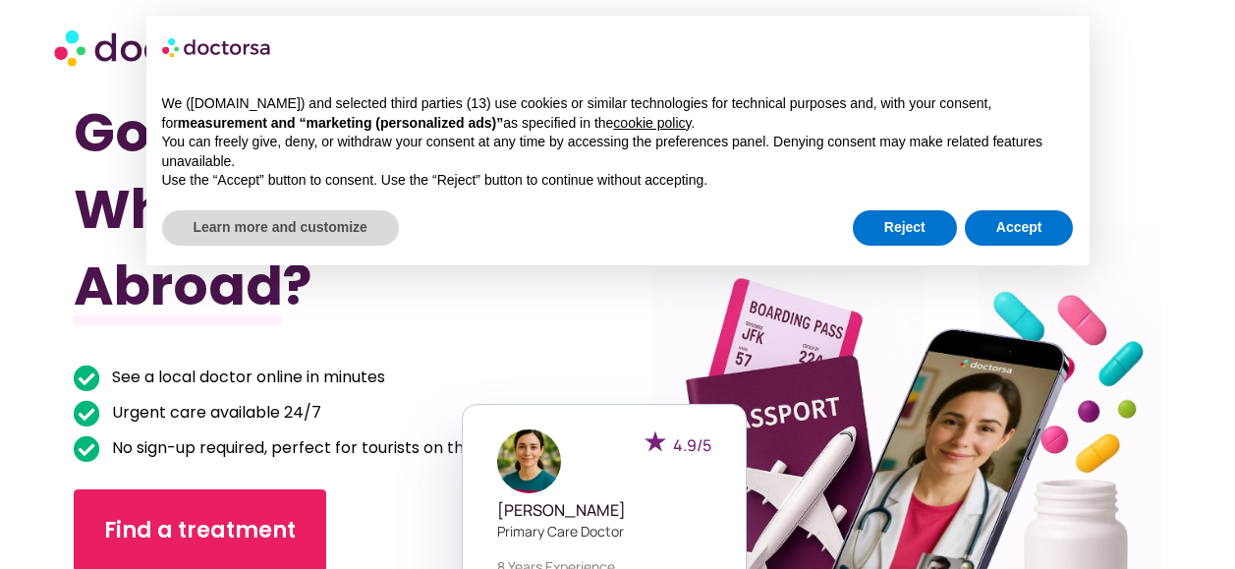
scroll to position [183, 0]
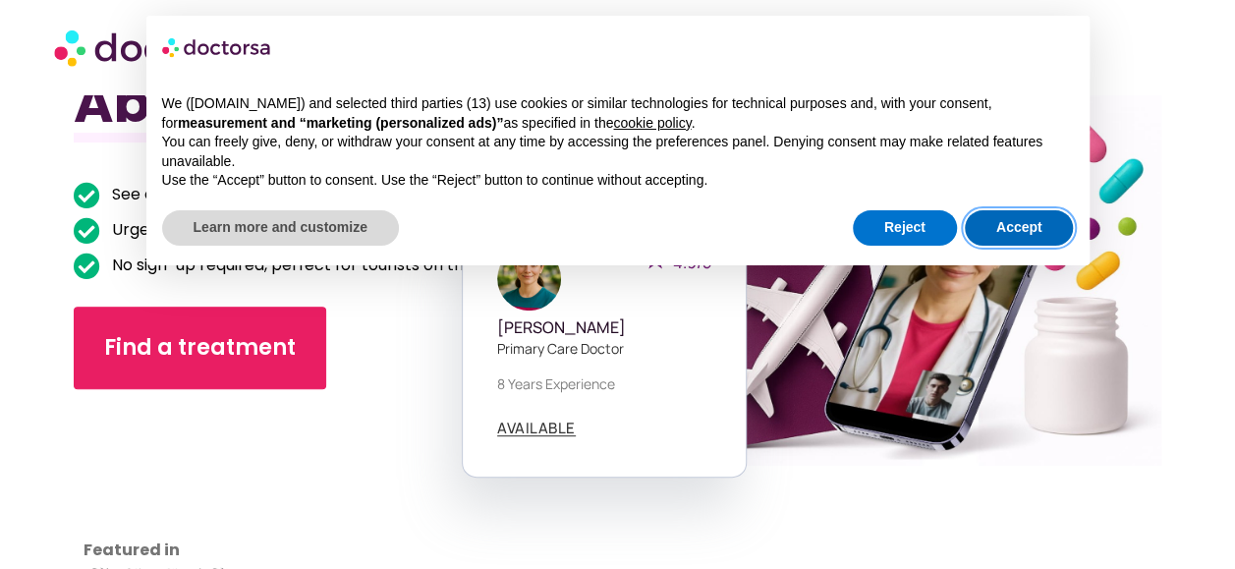
click at [1011, 227] on button "Accept" at bounding box center [1019, 227] width 109 height 35
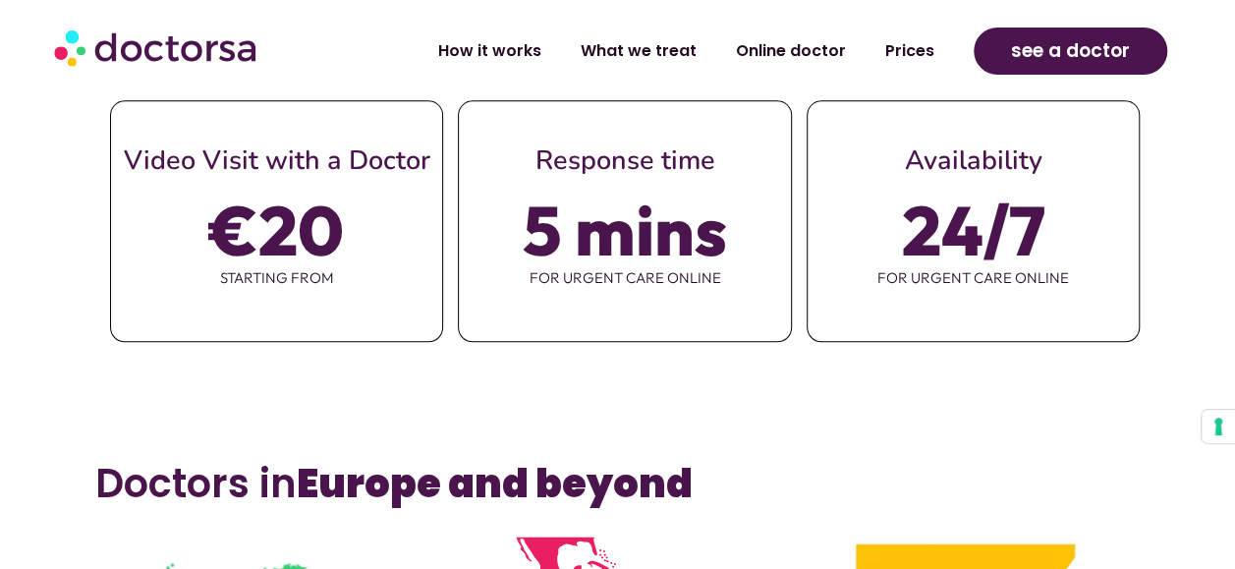
scroll to position [896, 0]
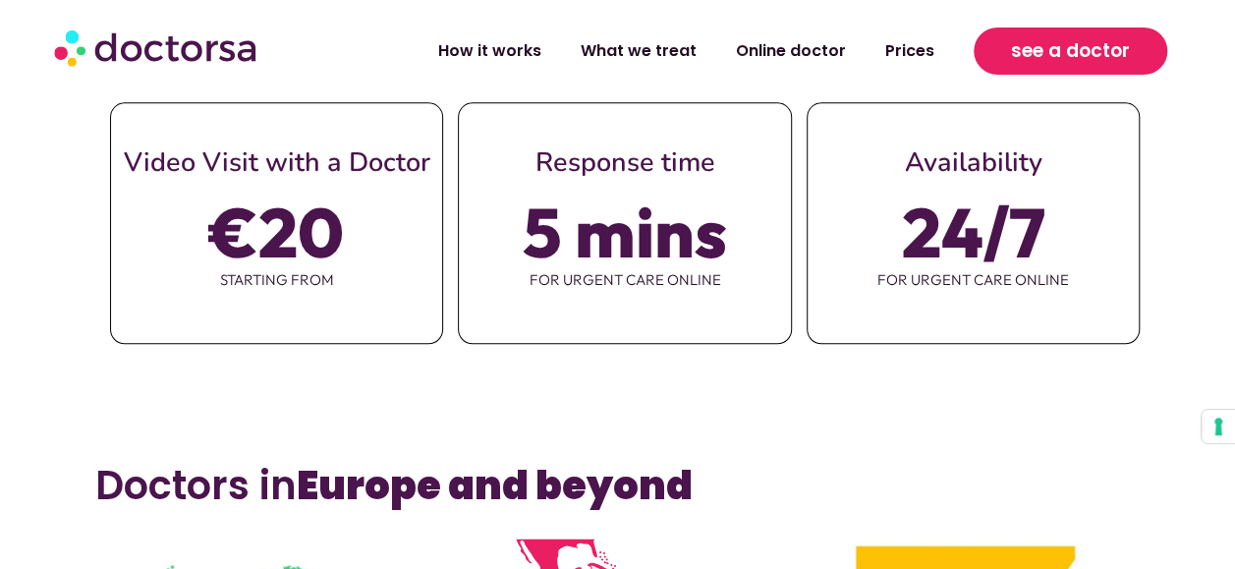
click at [1112, 46] on span "see a doctor" at bounding box center [1070, 50] width 119 height 31
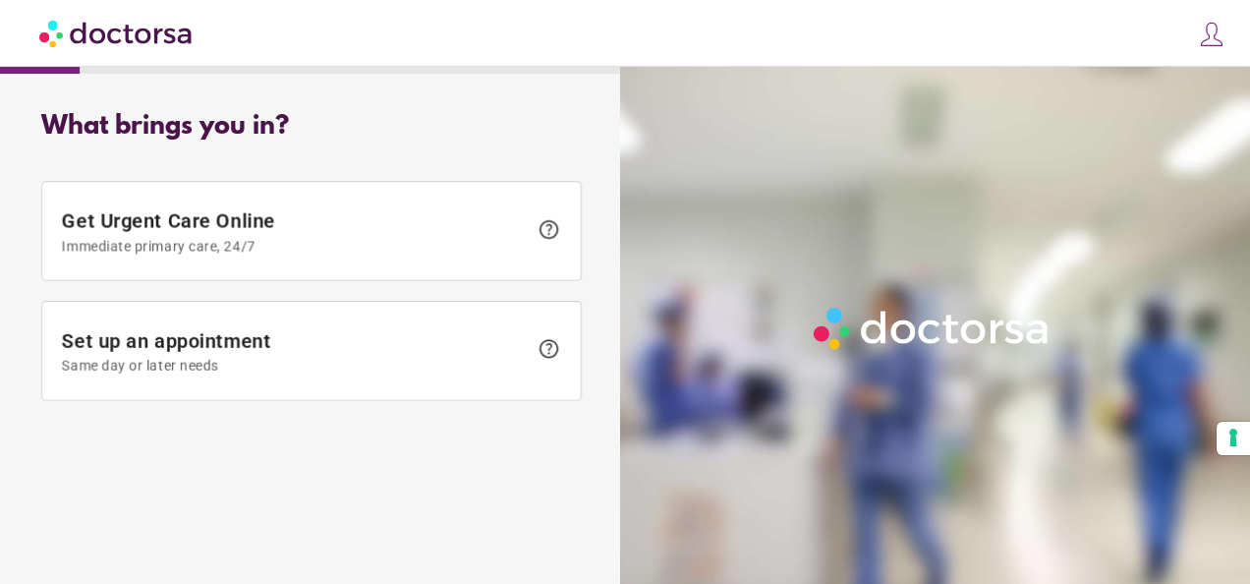
drag, startPoint x: 1235, startPoint y: 43, endPoint x: 1201, endPoint y: 24, distance: 39.6
click at [1201, 24] on div "close Log in Make a request Your appointments Your profile Welcome back Log in …" at bounding box center [625, 33] width 1250 height 67
click at [1201, 24] on img at bounding box center [1212, 35] width 28 height 28
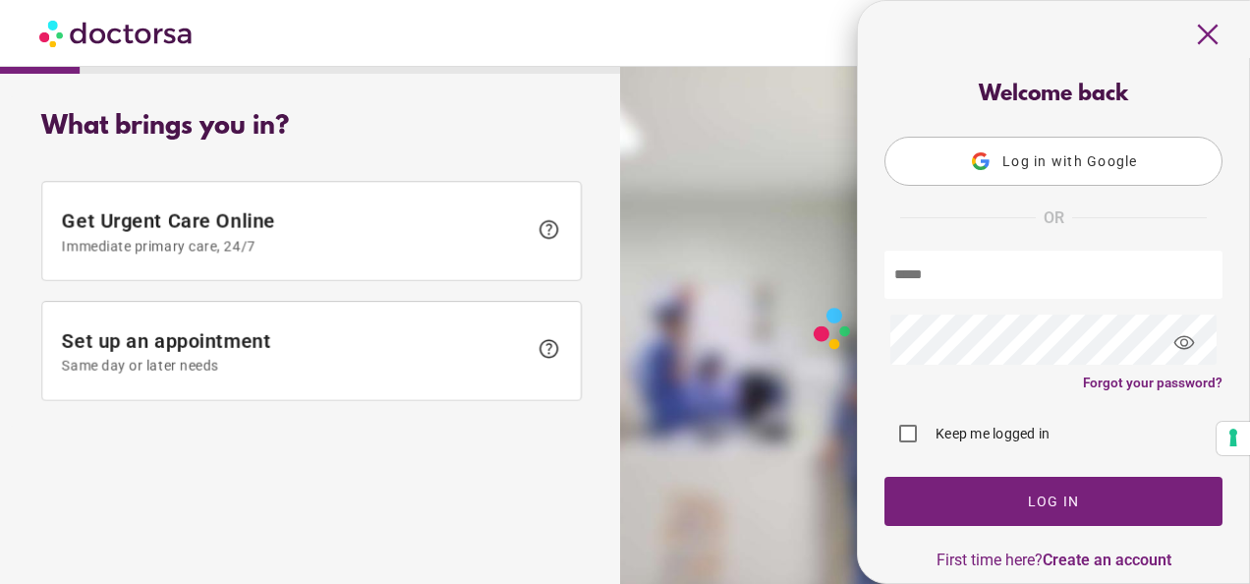
click at [999, 255] on input "text" at bounding box center [1053, 275] width 338 height 48
type input "**********"
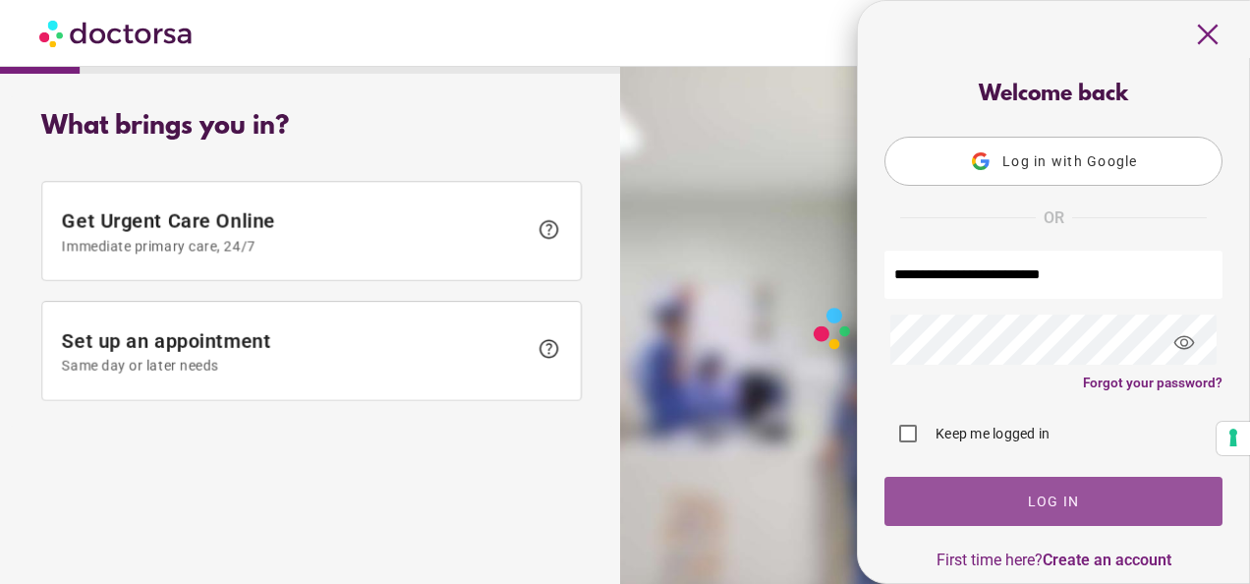
click at [1012, 517] on span "button" at bounding box center [1053, 501] width 338 height 49
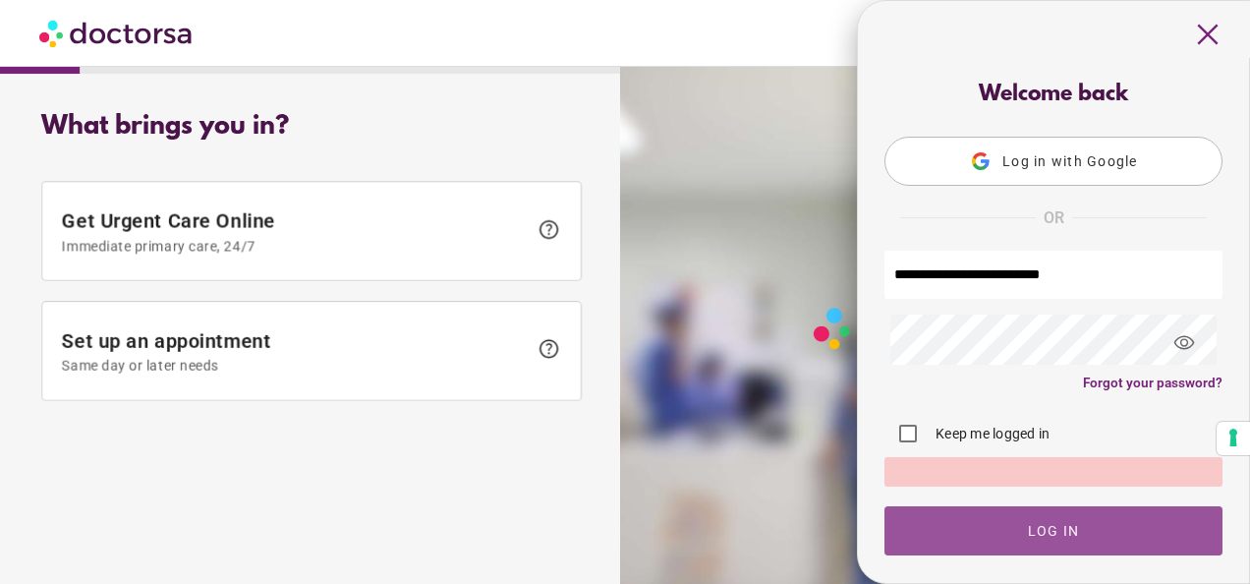
scroll to position [31, 0]
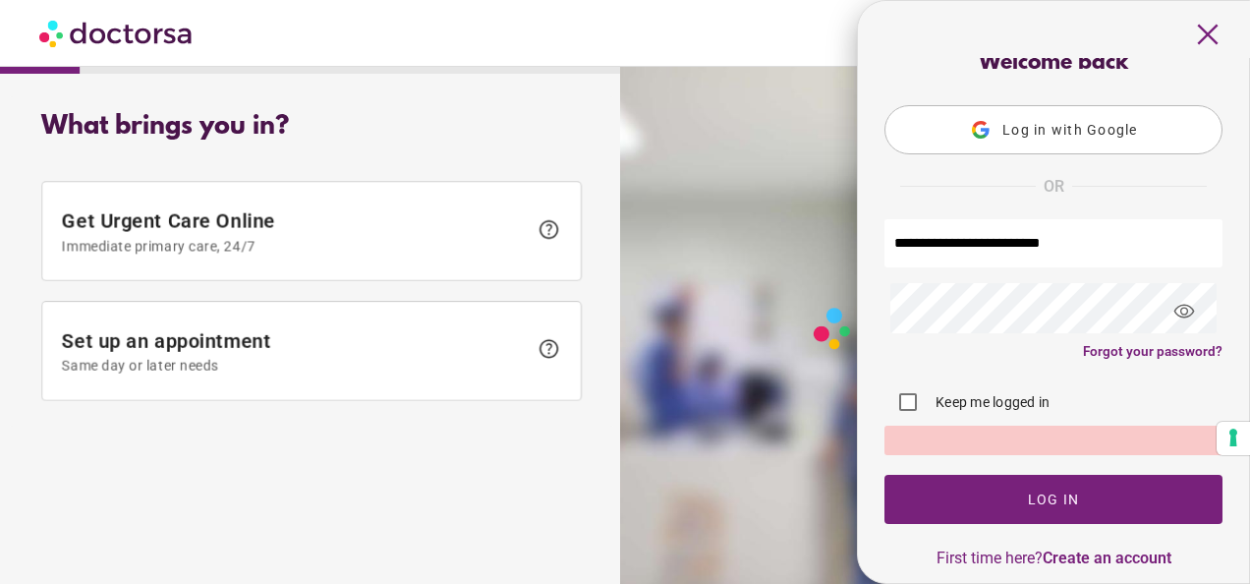
click at [1177, 323] on span "visibility" at bounding box center [1184, 311] width 53 height 53
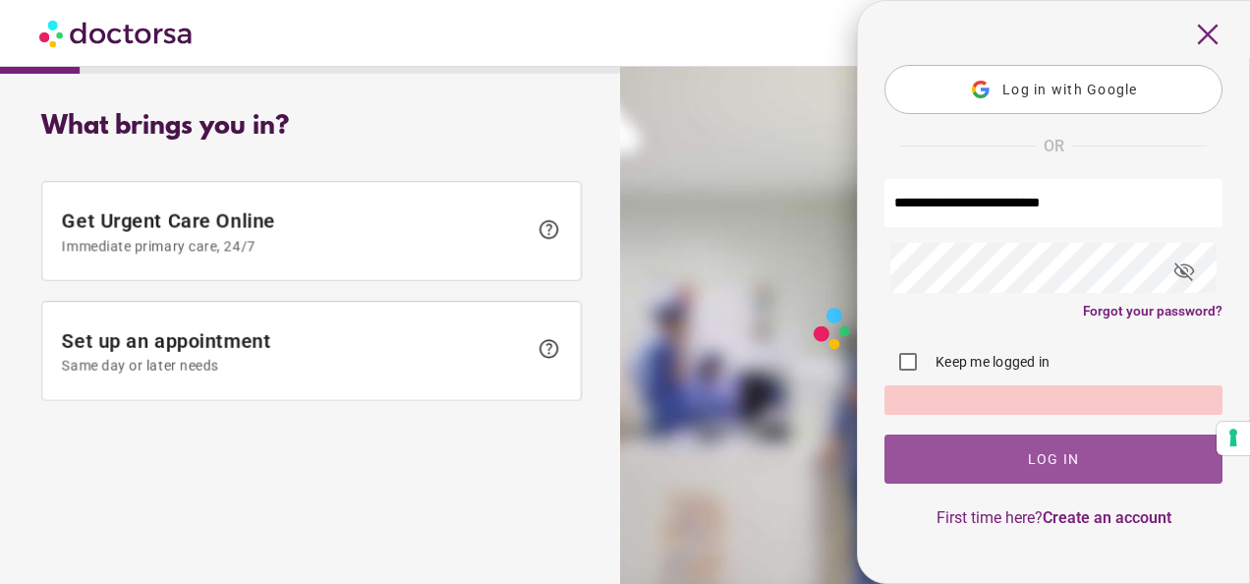
click at [1028, 470] on span "button" at bounding box center [1053, 458] width 338 height 49
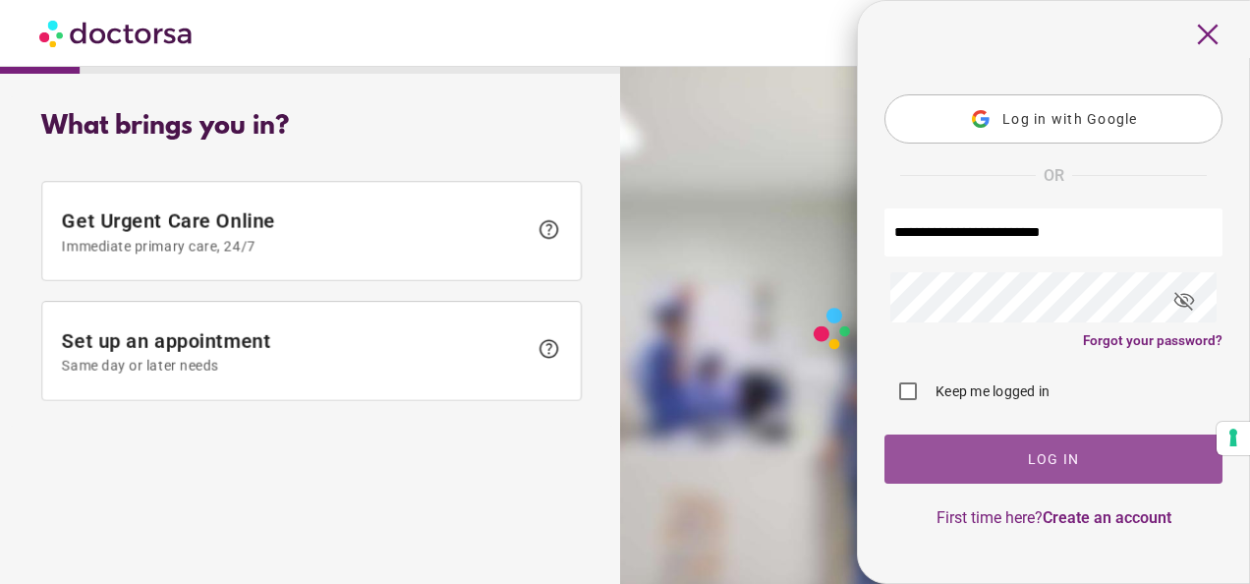
scroll to position [75, 0]
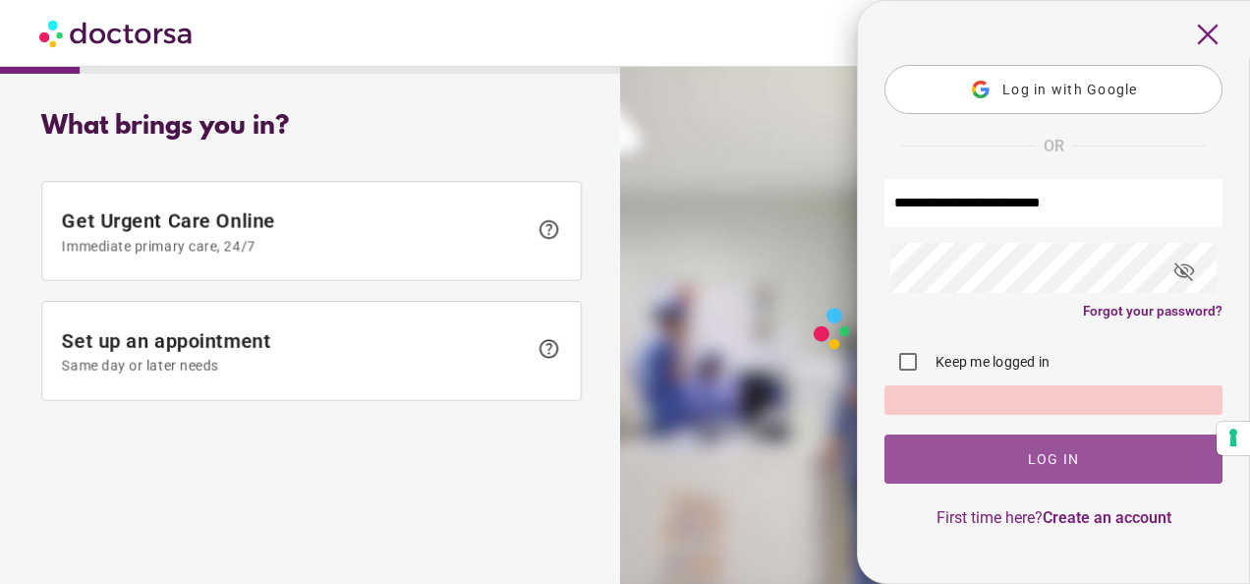
click at [1047, 451] on span "Log In" at bounding box center [1054, 459] width 52 height 16
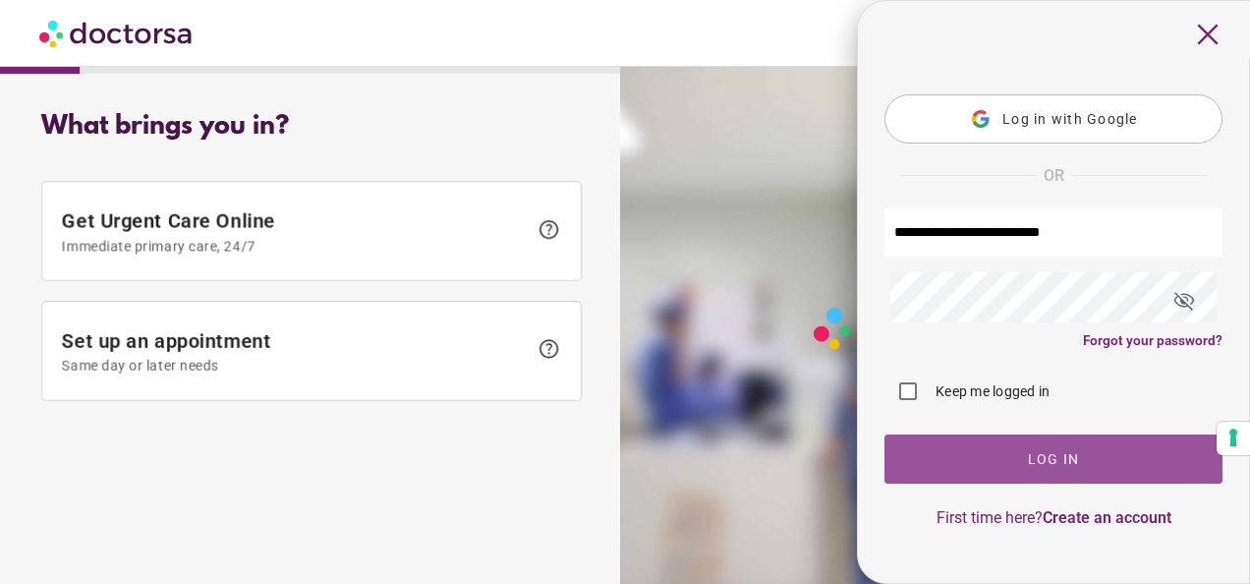
click at [1047, 451] on span "Log In" at bounding box center [1054, 459] width 52 height 16
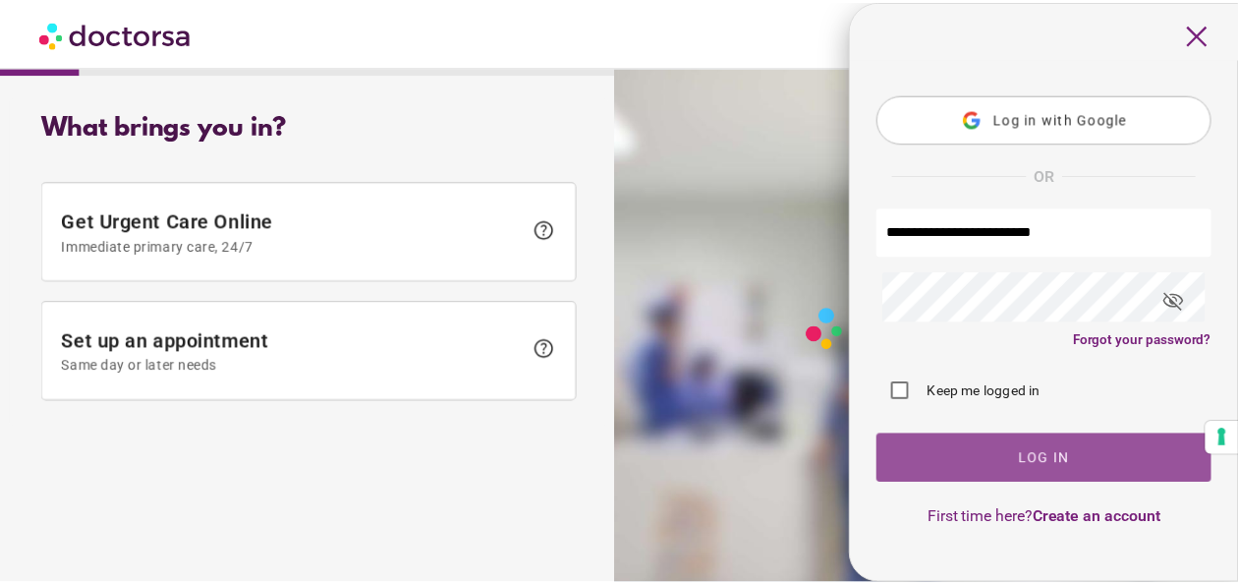
scroll to position [0, 0]
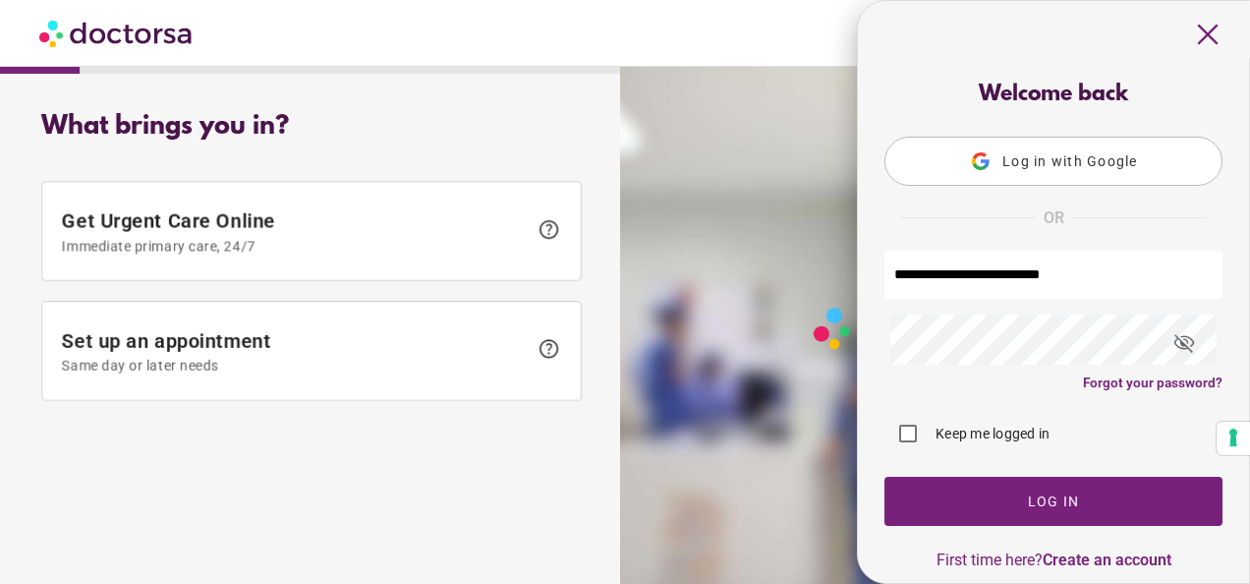
click at [1204, 39] on span "close" at bounding box center [1207, 34] width 37 height 37
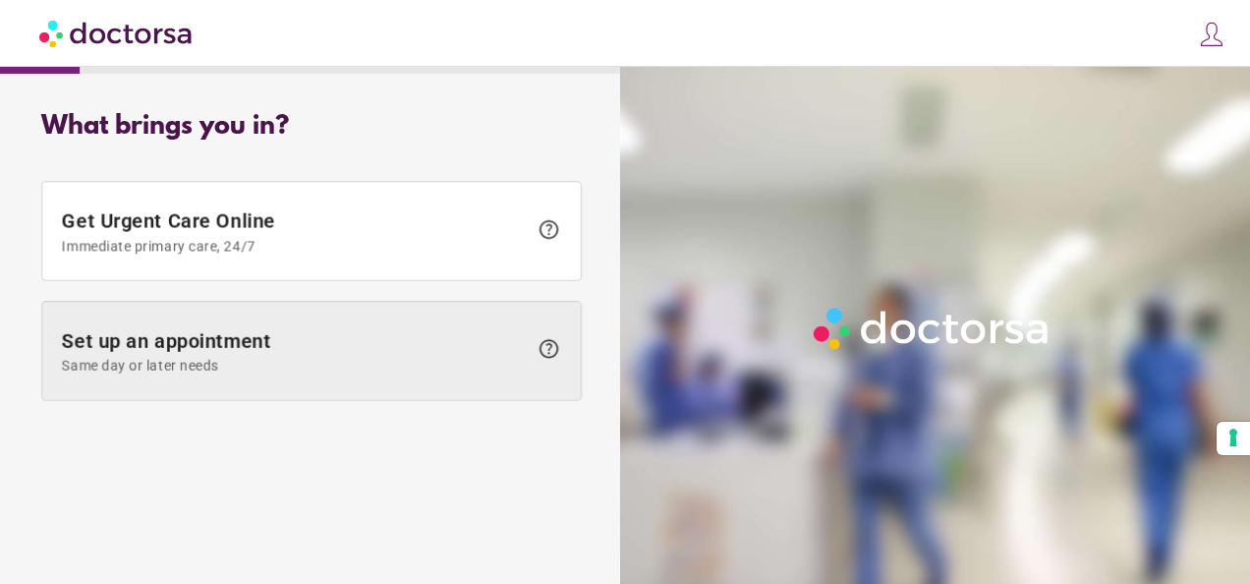
click at [401, 330] on span "Set up an appointment Same day or later needs" at bounding box center [295, 351] width 466 height 44
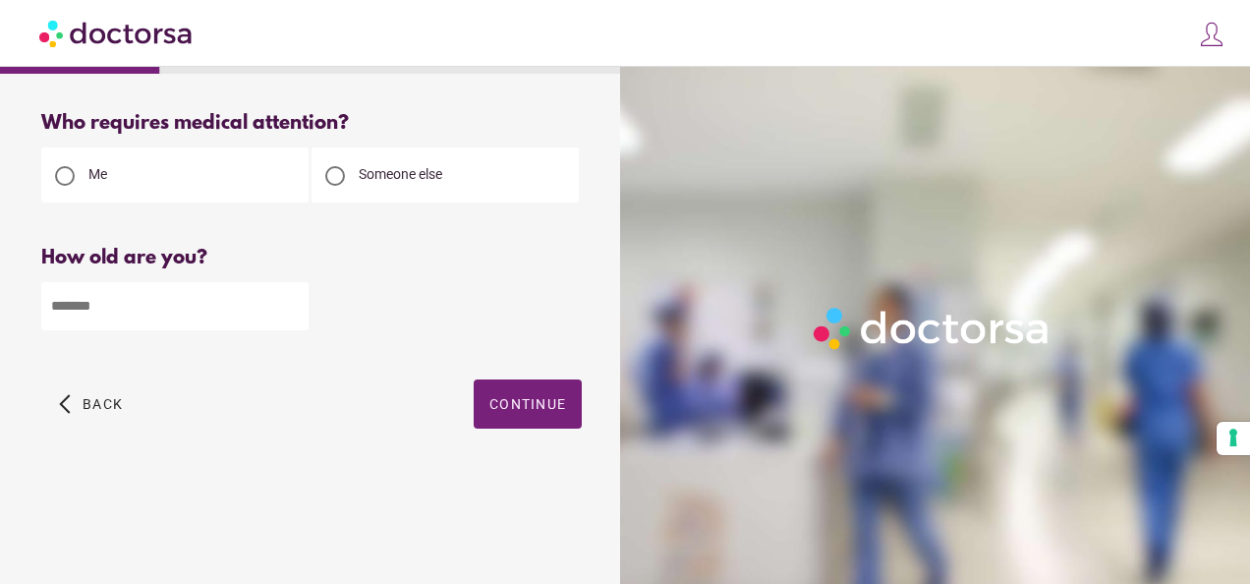
click at [135, 313] on input "number" at bounding box center [174, 306] width 267 height 48
type input "**"
click at [495, 395] on span "button" at bounding box center [528, 403] width 108 height 49
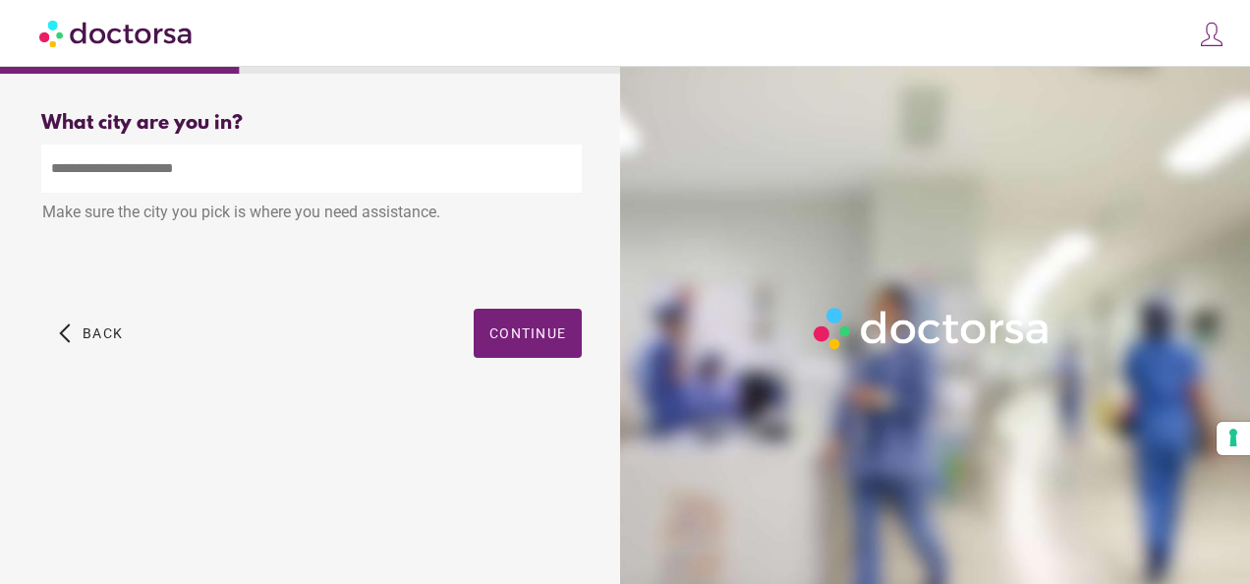
click at [356, 164] on input "text" at bounding box center [311, 168] width 540 height 48
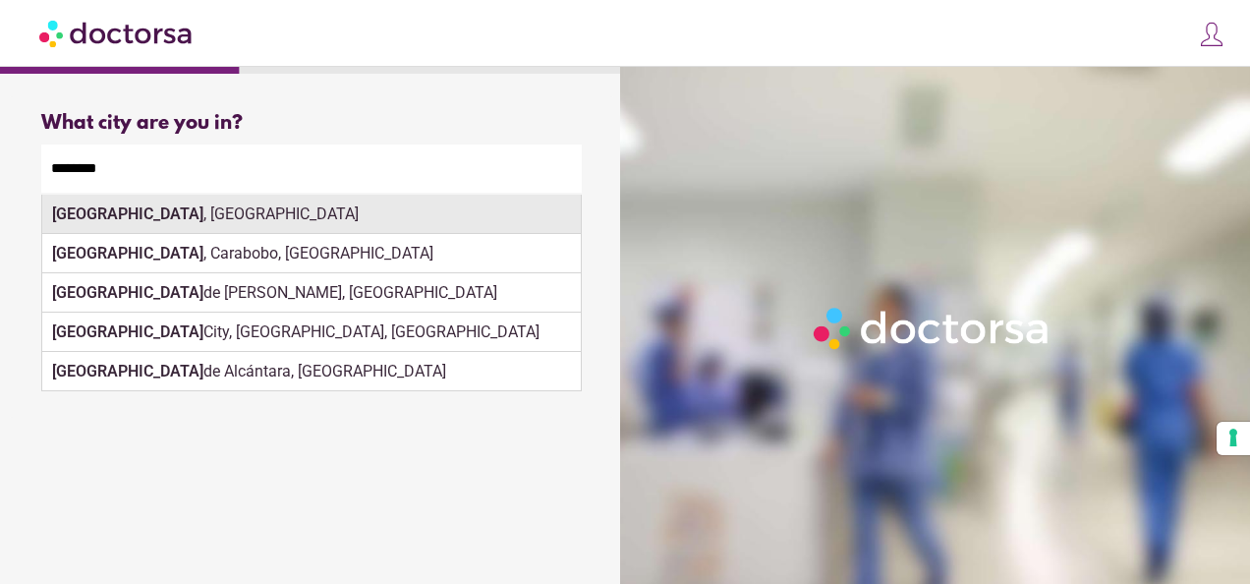
click at [307, 218] on div "[GEOGRAPHIC_DATA] , [GEOGRAPHIC_DATA]" at bounding box center [311, 214] width 538 height 39
type input "**********"
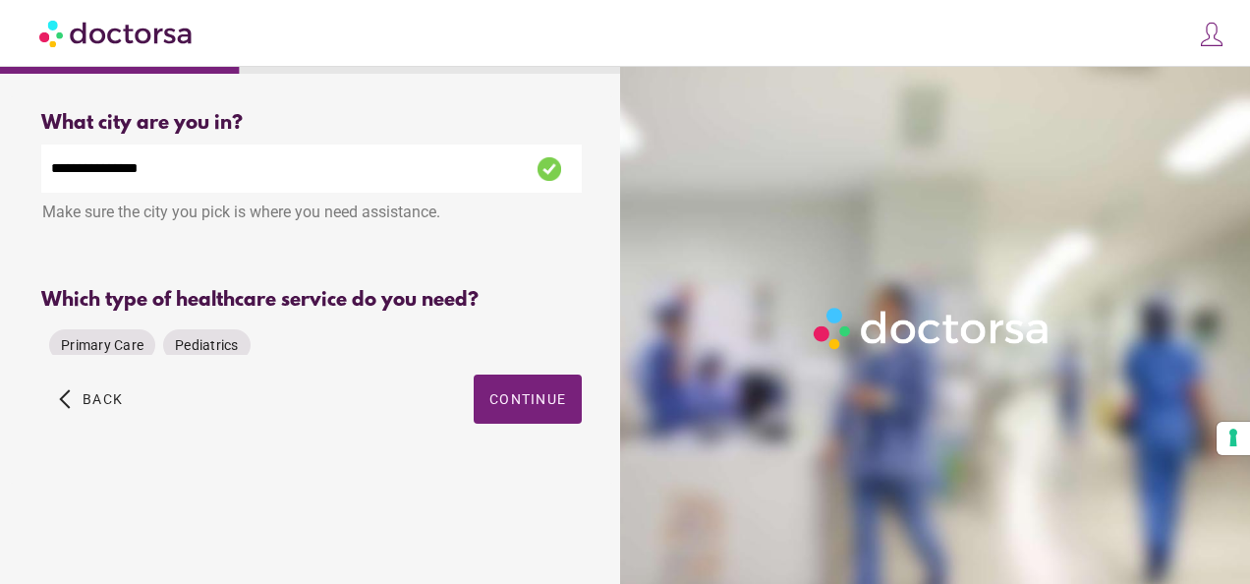
click at [507, 322] on div "Which type of healthcare service do you need? Primary Care Pediatrics Please se…" at bounding box center [311, 322] width 540 height 66
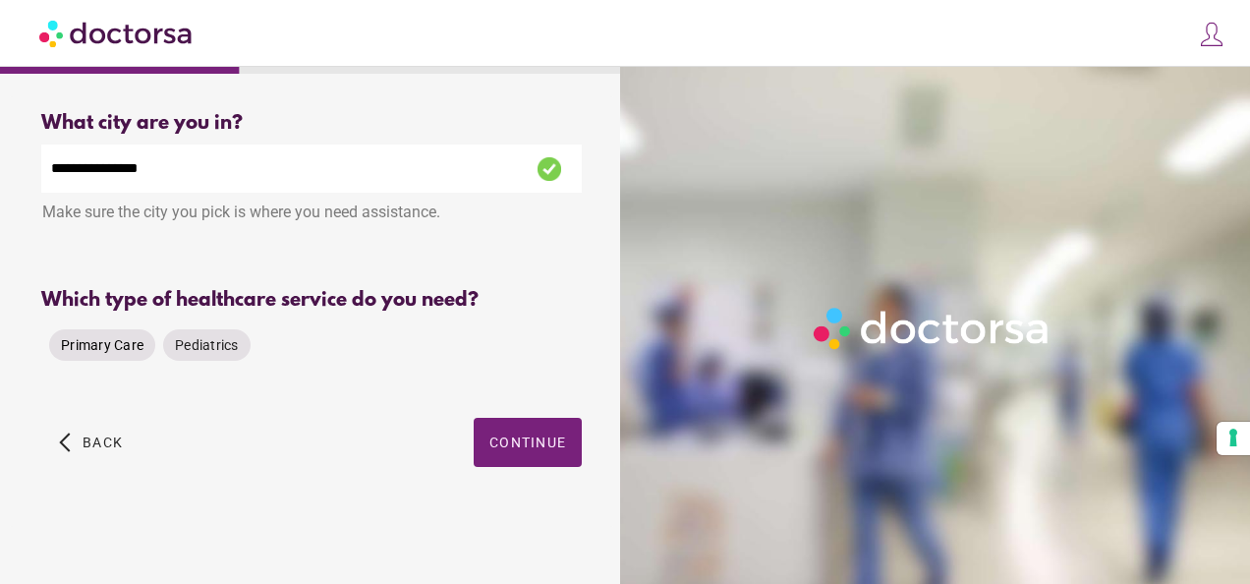
click at [119, 347] on span "Primary Care" at bounding box center [102, 345] width 83 height 16
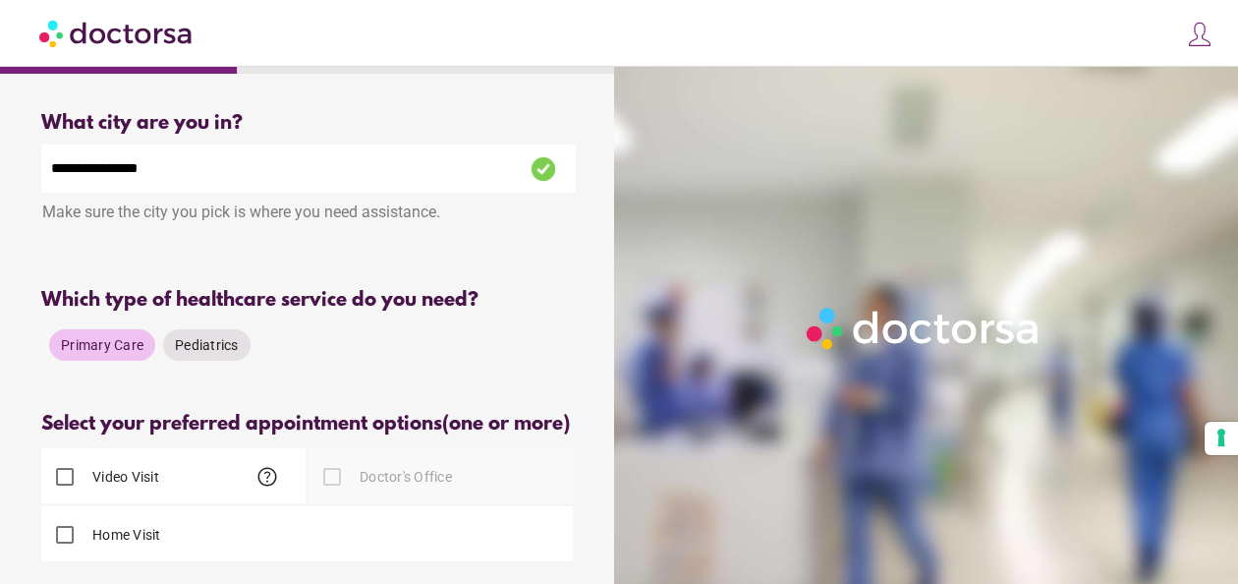
scroll to position [212, 0]
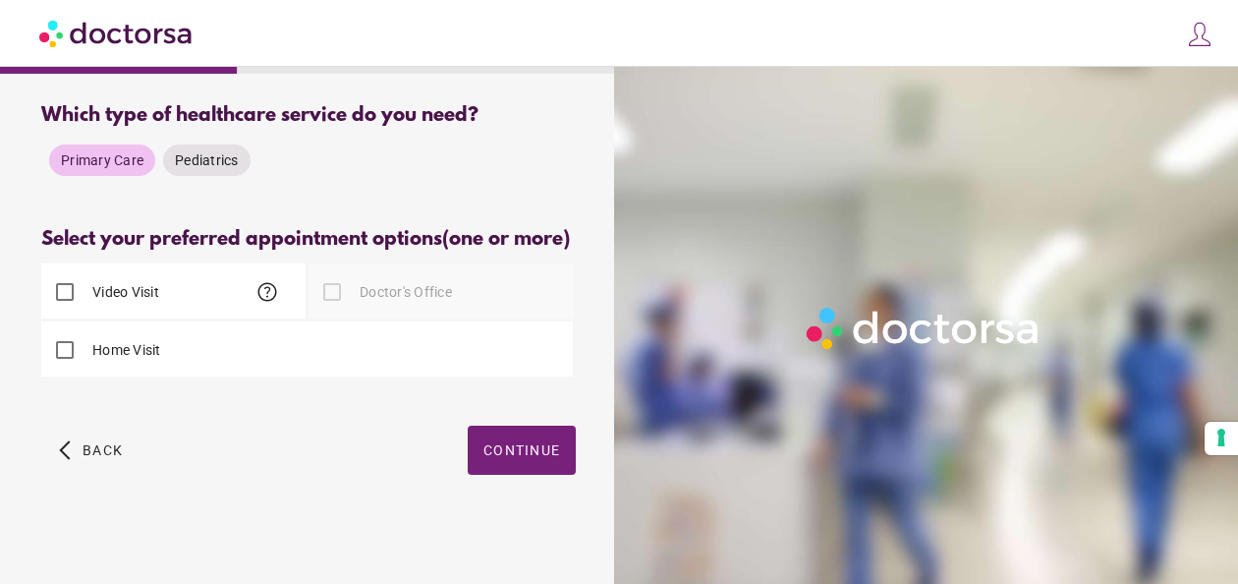
click at [271, 291] on span "help" at bounding box center [267, 292] width 24 height 24
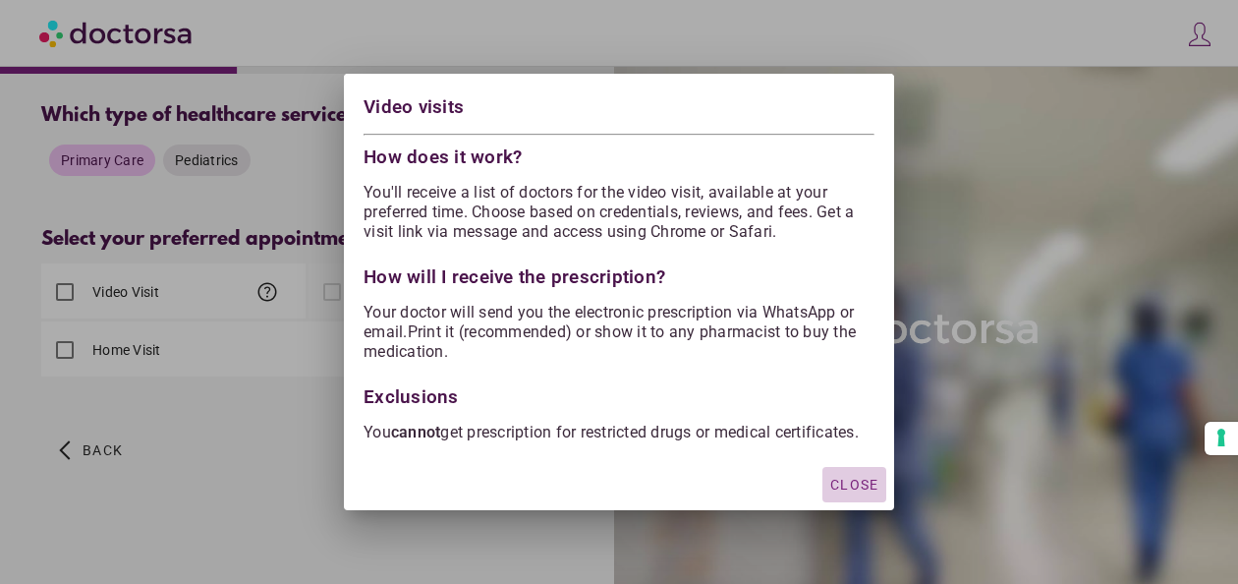
click at [875, 484] on span "Close" at bounding box center [854, 485] width 48 height 16
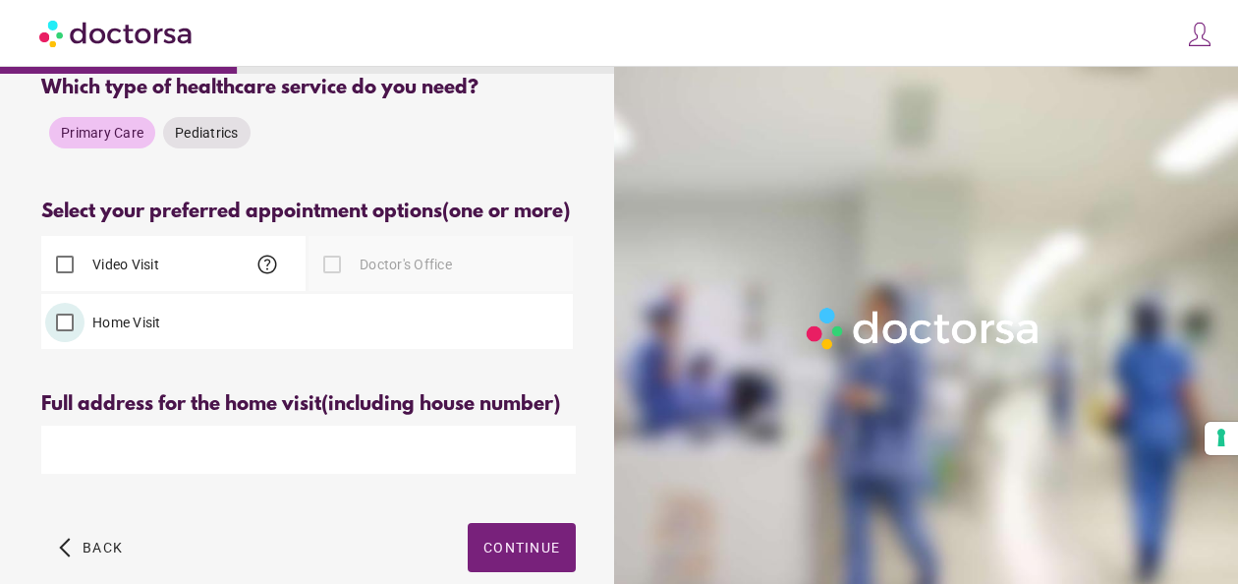
scroll to position [274, 0]
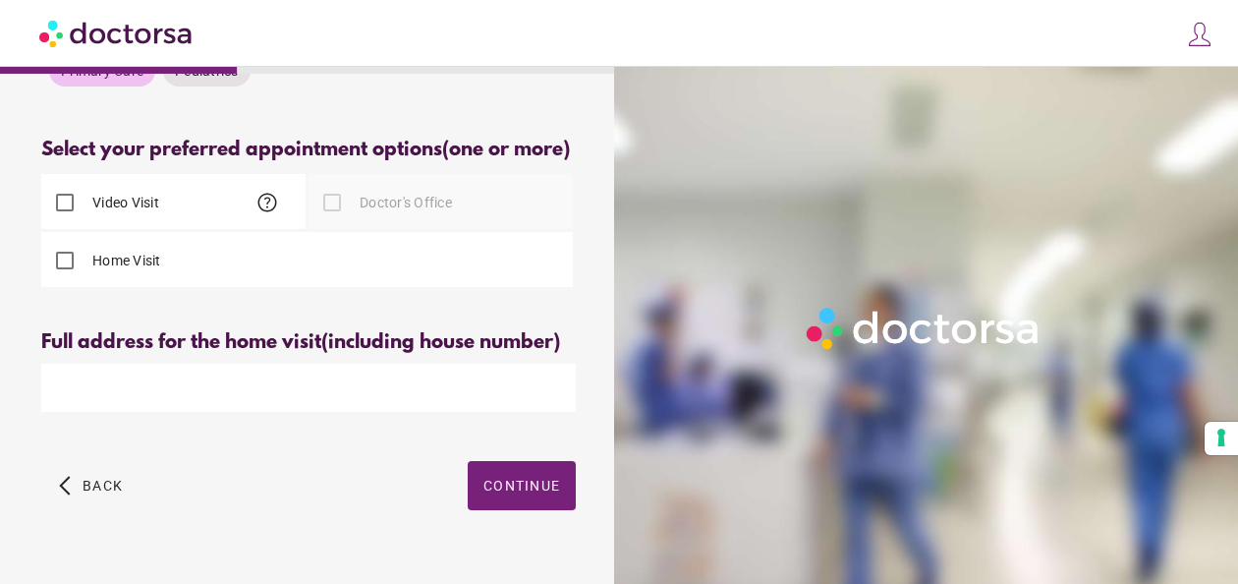
click at [265, 397] on input "text" at bounding box center [308, 388] width 535 height 48
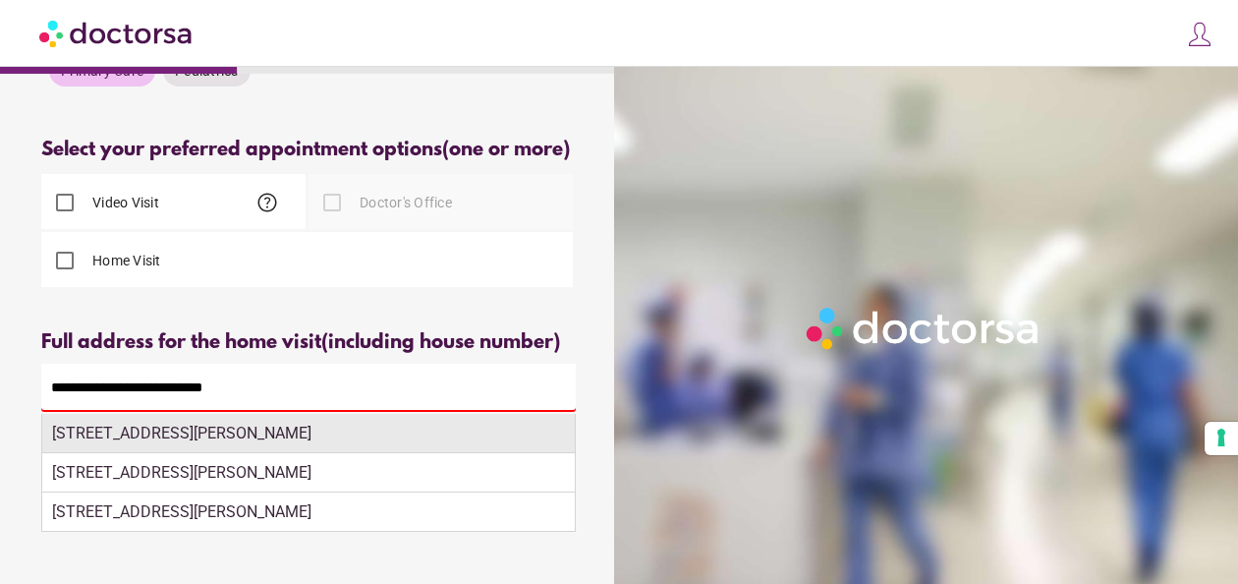
click at [350, 453] on div "[STREET_ADDRESS][PERSON_NAME]" at bounding box center [308, 433] width 533 height 39
type input "**********"
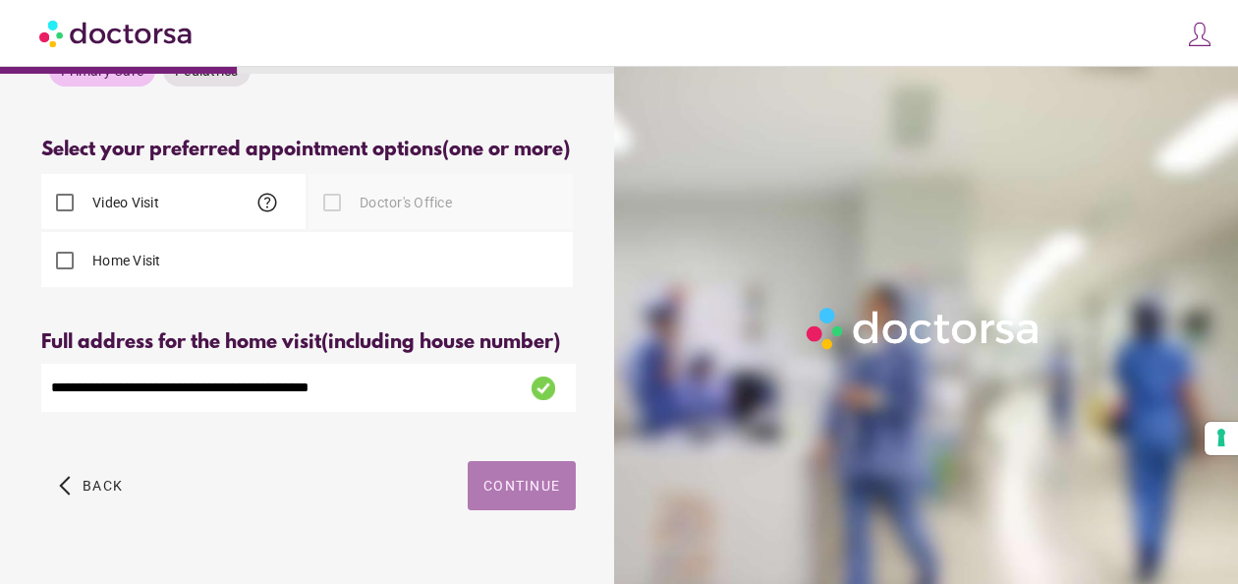
click at [525, 493] on span "Continue" at bounding box center [521, 486] width 77 height 16
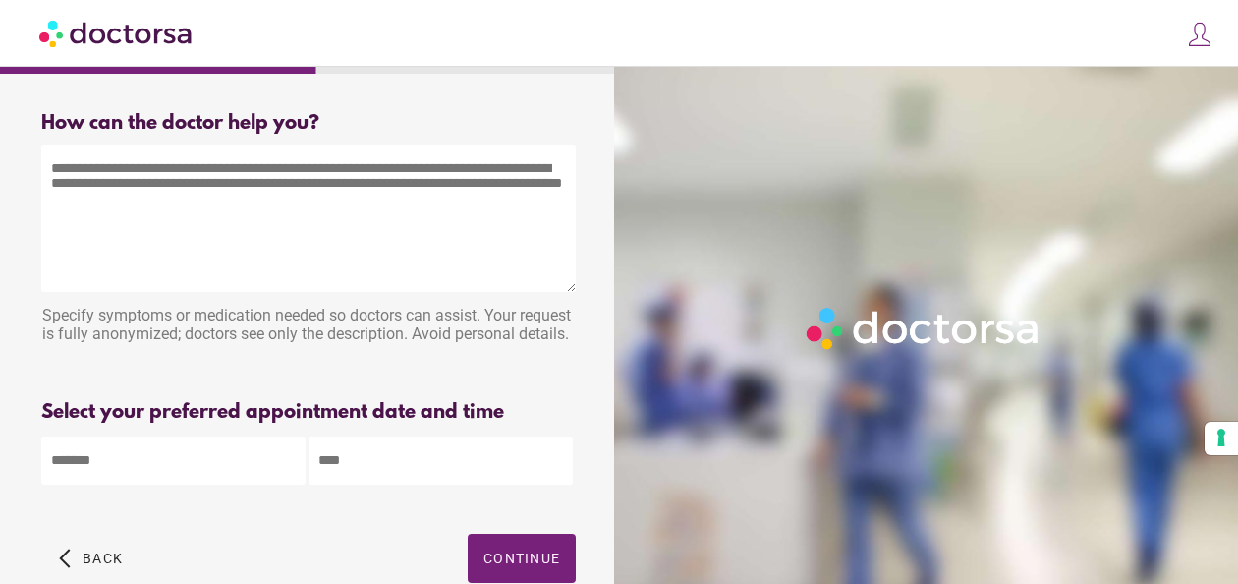
click at [342, 185] on textarea at bounding box center [308, 217] width 535 height 147
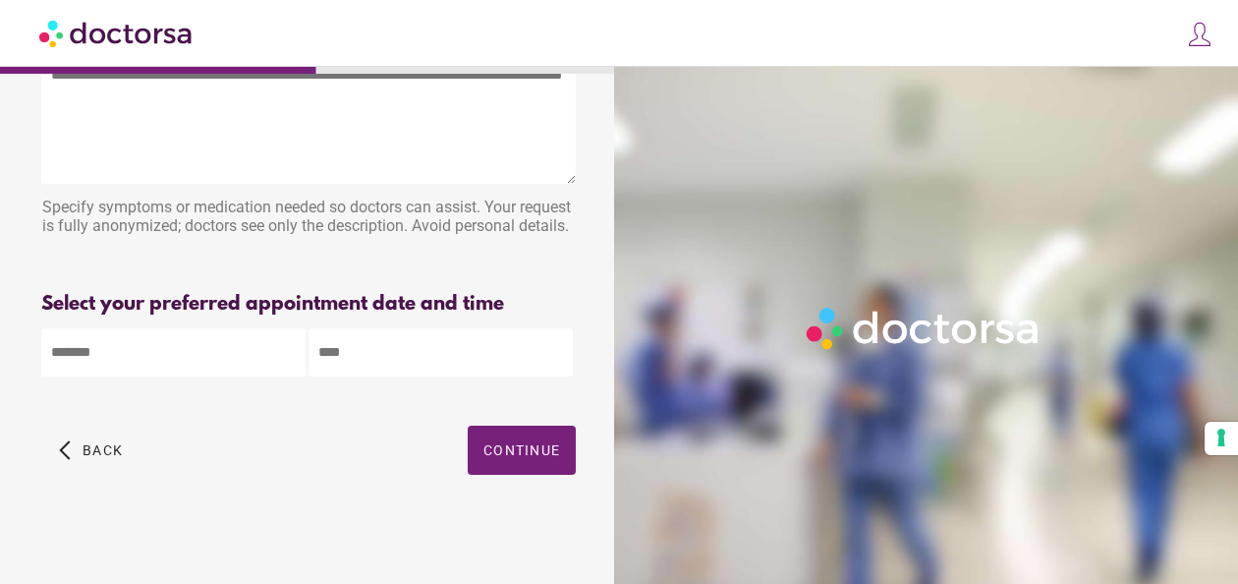
scroll to position [122, 0]
click at [197, 358] on body "**********" at bounding box center [619, 238] width 1238 height 692
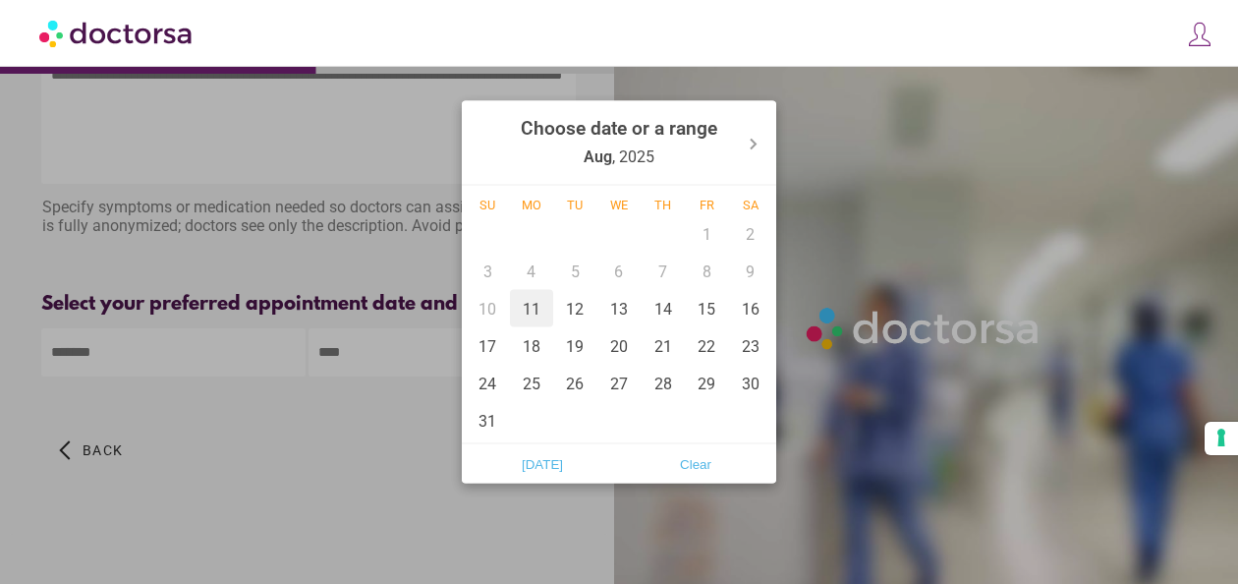
click at [534, 306] on div "11" at bounding box center [532, 308] width 44 height 37
type input "******"
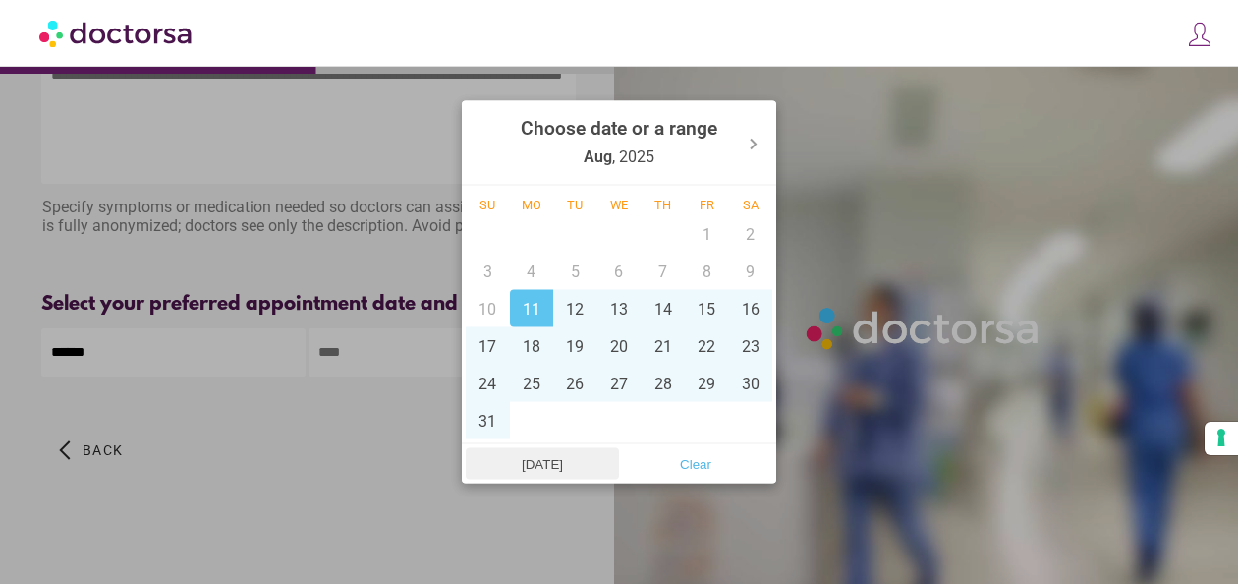
click at [532, 468] on span "[DATE]" at bounding box center [542, 463] width 141 height 29
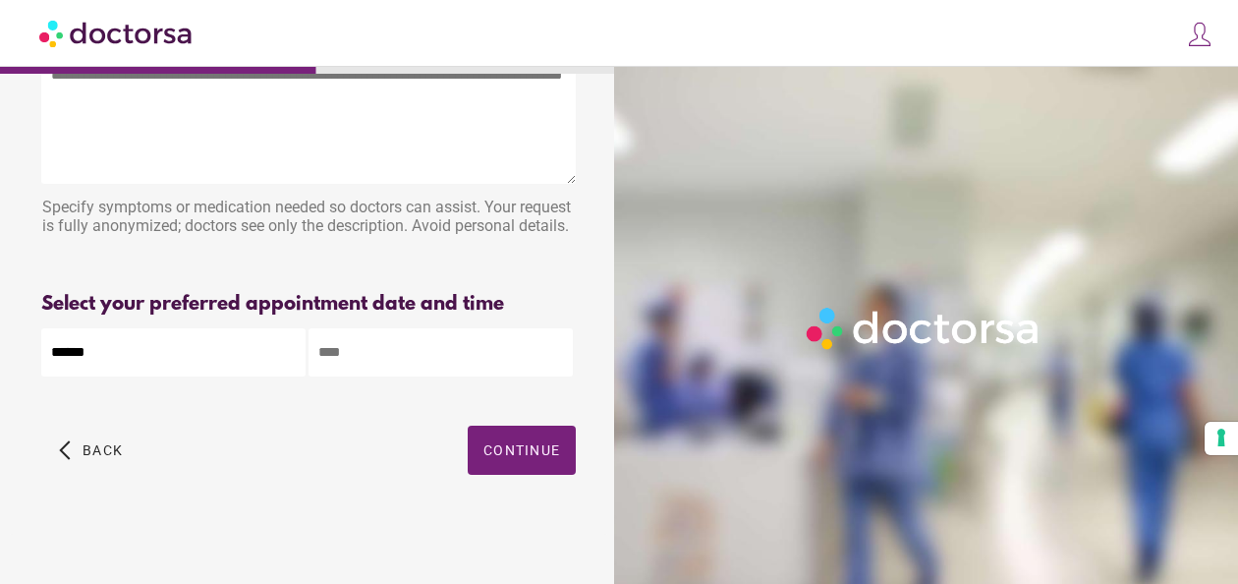
click at [415, 370] on input "text" at bounding box center [441, 352] width 264 height 48
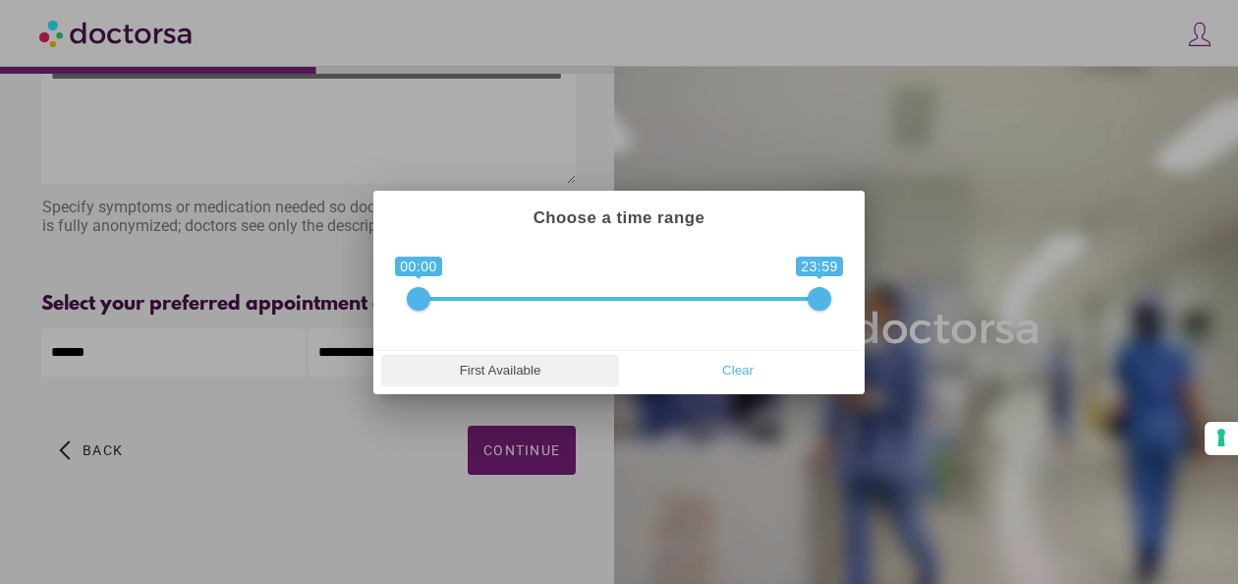
click at [509, 368] on span "First Available" at bounding box center [500, 370] width 226 height 29
type input "**********"
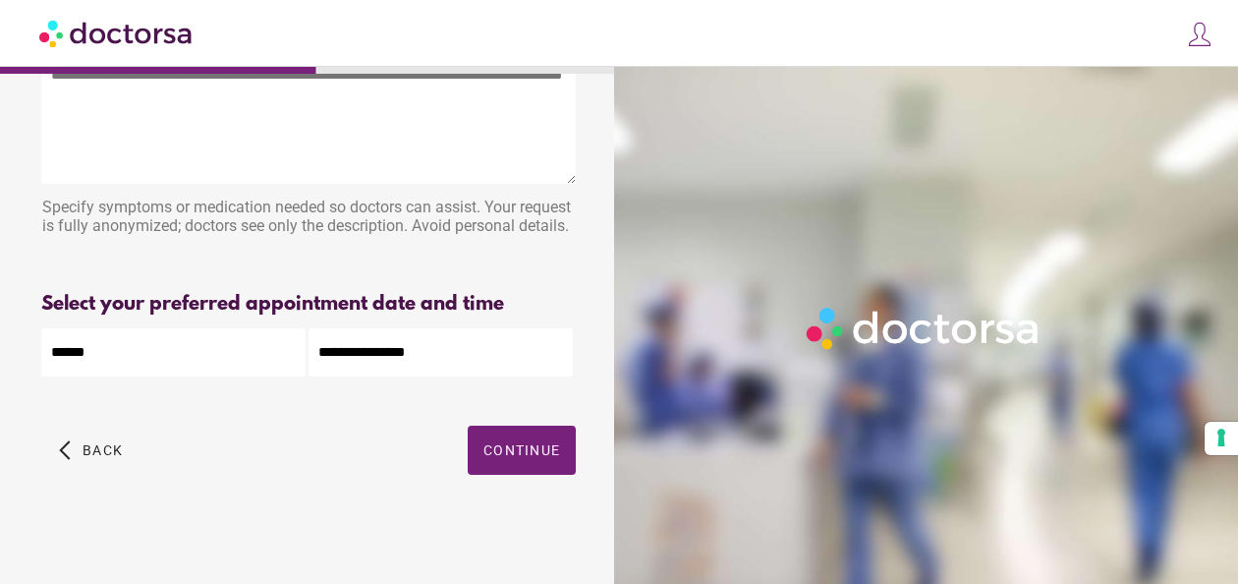
scroll to position [0, 0]
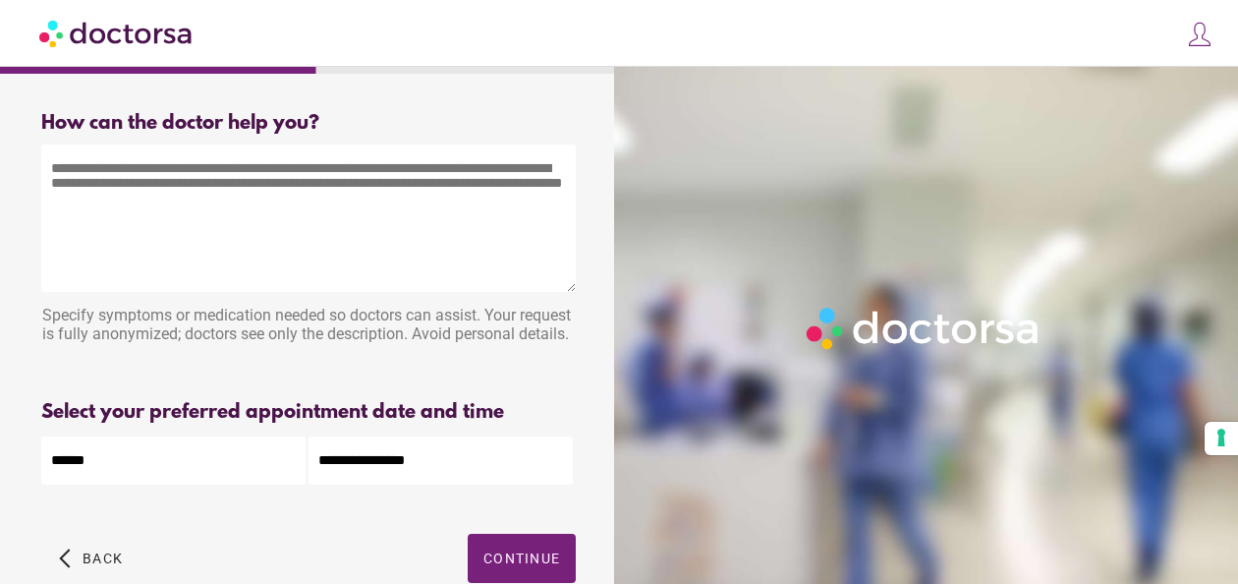
click at [261, 214] on textarea at bounding box center [308, 217] width 535 height 147
click at [236, 197] on textarea at bounding box center [308, 217] width 535 height 147
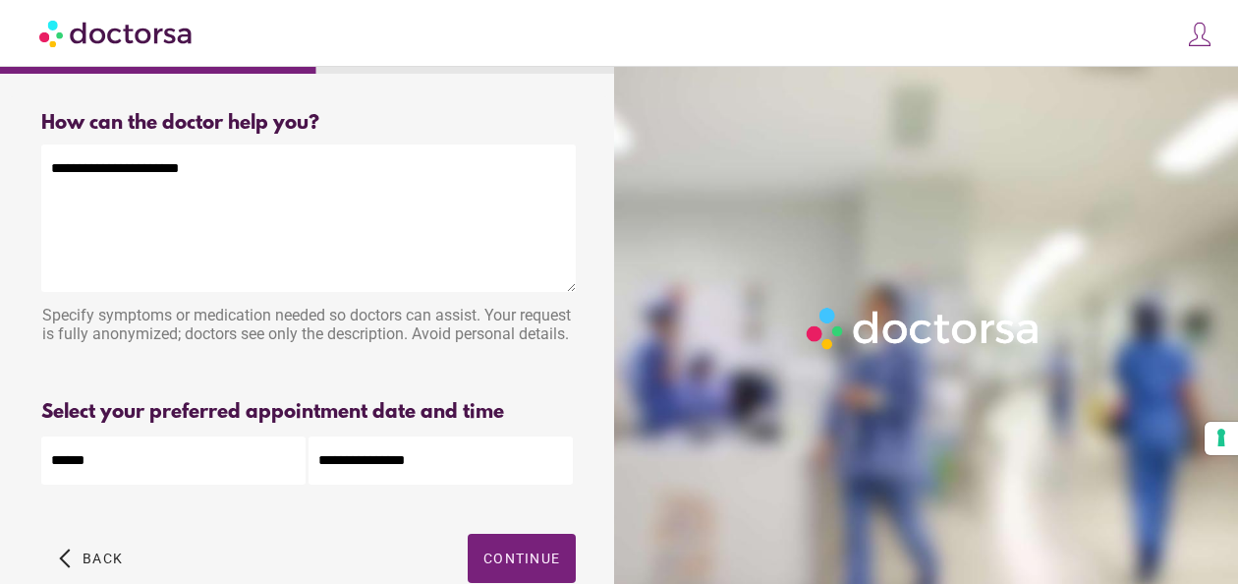
type textarea "**********"
